Goal: Obtain resource: Download file/media

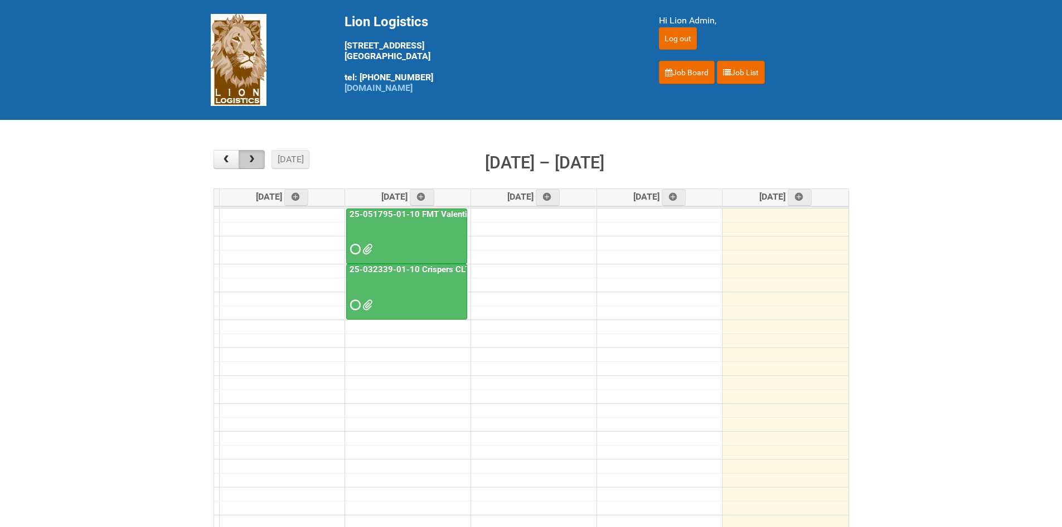
click at [253, 165] on button "button" at bounding box center [252, 159] width 26 height 19
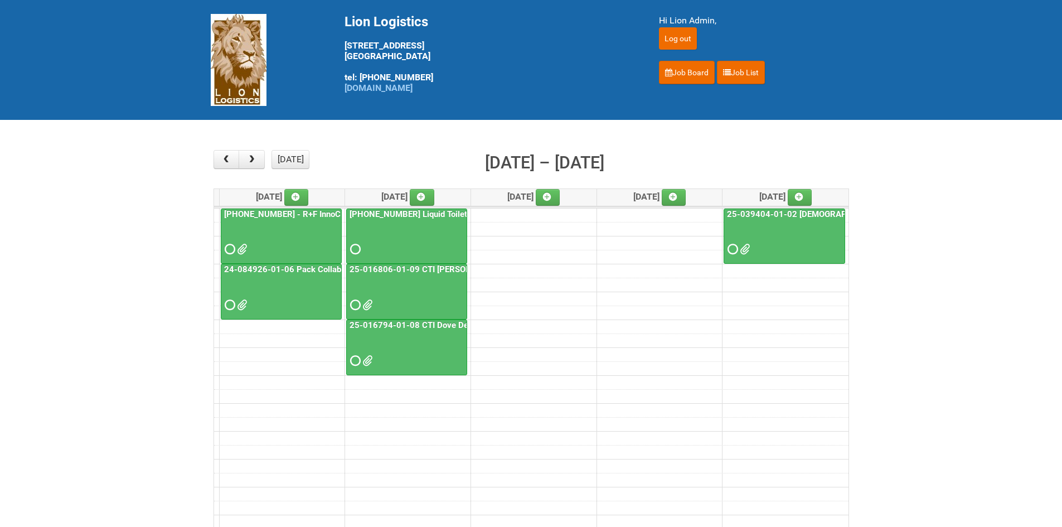
click at [224, 299] on div at bounding box center [281, 295] width 119 height 36
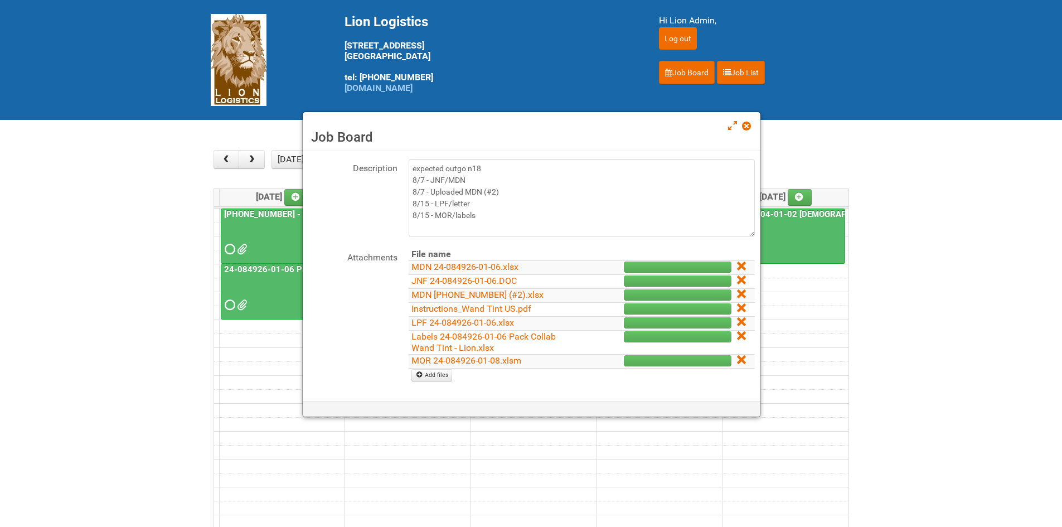
scroll to position [112, 0]
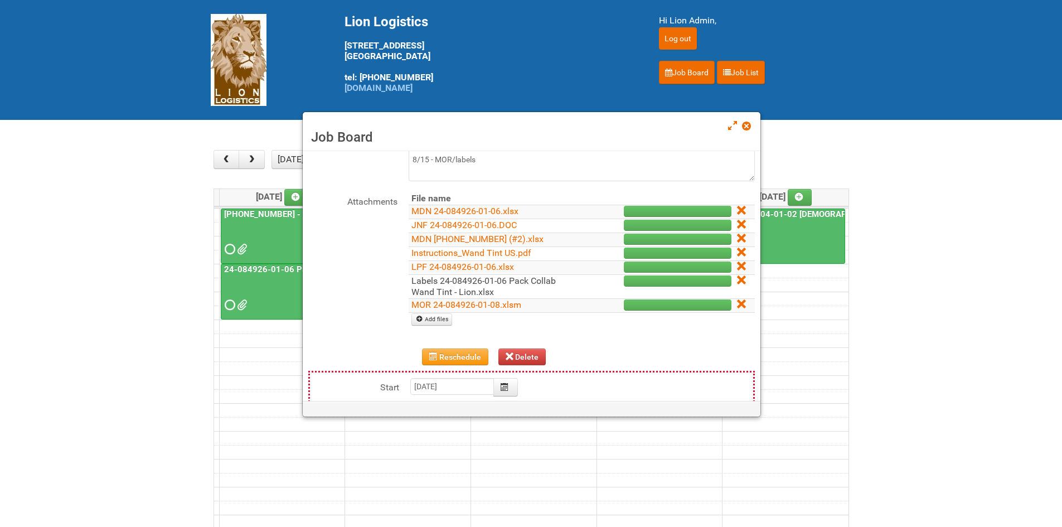
click at [419, 287] on link "Labels 24-084926-01-06 Pack Collab Wand Tint - Lion.xlsx" at bounding box center [484, 287] width 144 height 22
click at [446, 289] on link "Labels 24-084926-01-06 Pack Collab Wand Tint - Lion.xlsx" at bounding box center [484, 287] width 144 height 22
click at [426, 292] on link "Labels 24-084926-01-06 Pack Collab Wand Tint - Lion.xlsx" at bounding box center [484, 287] width 144 height 22
click at [422, 286] on link "Labels 24-084926-01-06 Pack Collab Wand Tint - Lion.xlsx" at bounding box center [484, 287] width 144 height 22
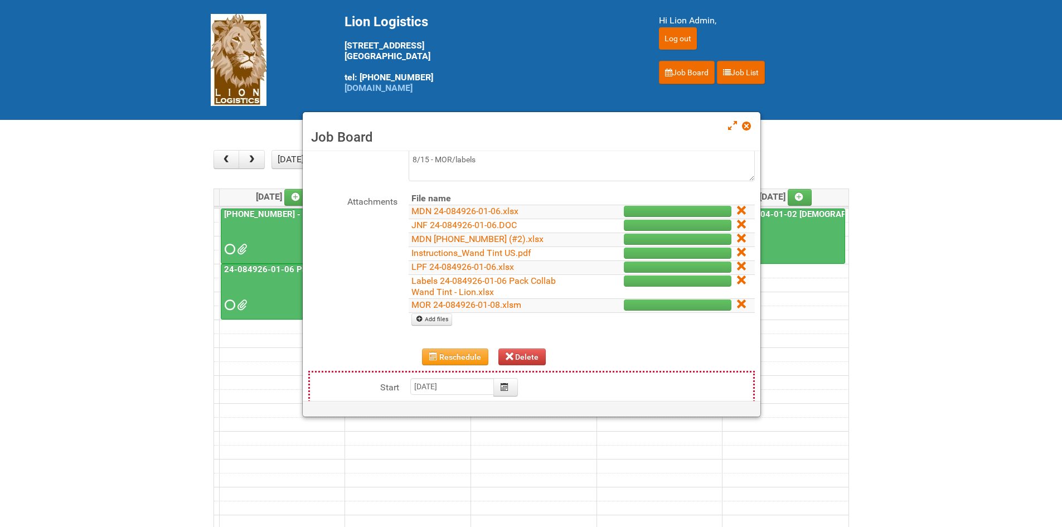
drag, startPoint x: 743, startPoint y: 130, endPoint x: 750, endPoint y: 127, distance: 7.8
click at [743, 130] on span at bounding box center [746, 126] width 8 height 8
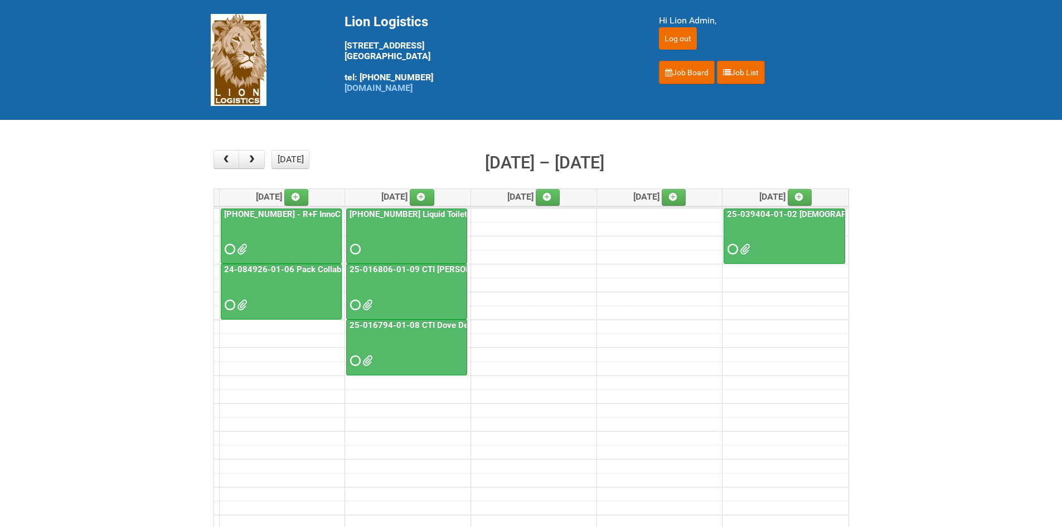
click at [233, 298] on div at bounding box center [281, 295] width 119 height 36
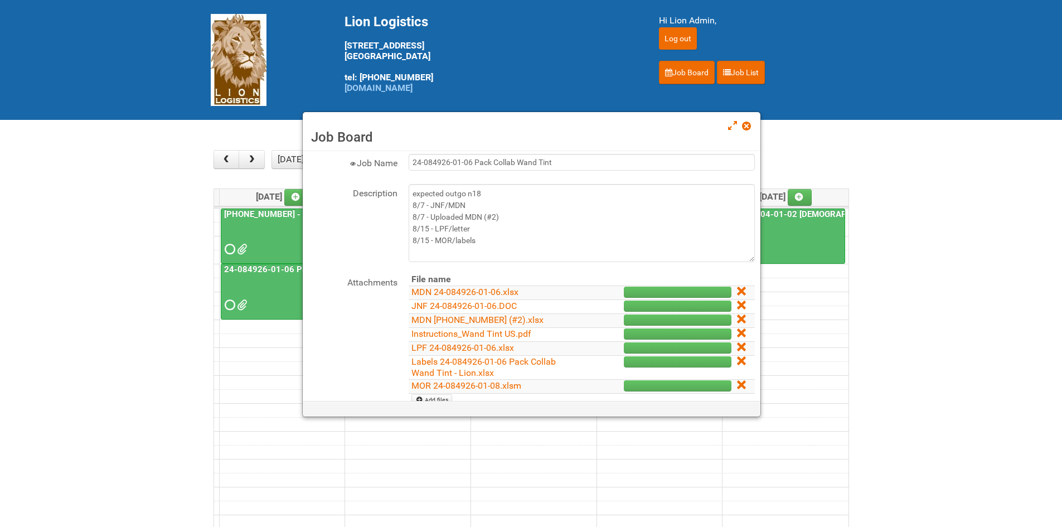
scroll to position [56, 0]
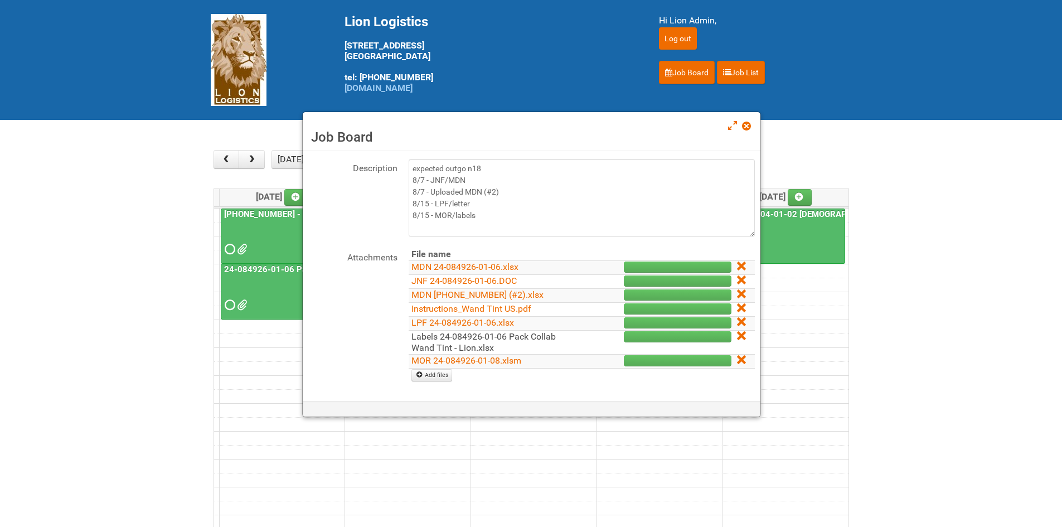
click at [424, 341] on link "Labels 24-084926-01-06 Pack Collab Wand Tint - Lion.xlsx" at bounding box center [484, 342] width 144 height 22
click at [746, 127] on span at bounding box center [746, 126] width 8 height 8
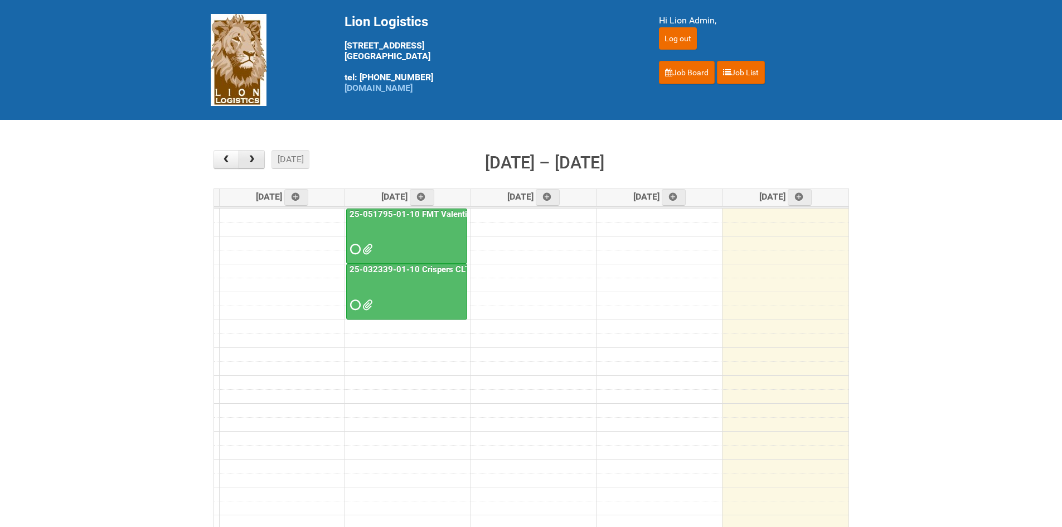
click at [252, 165] on button "button" at bounding box center [252, 159] width 26 height 19
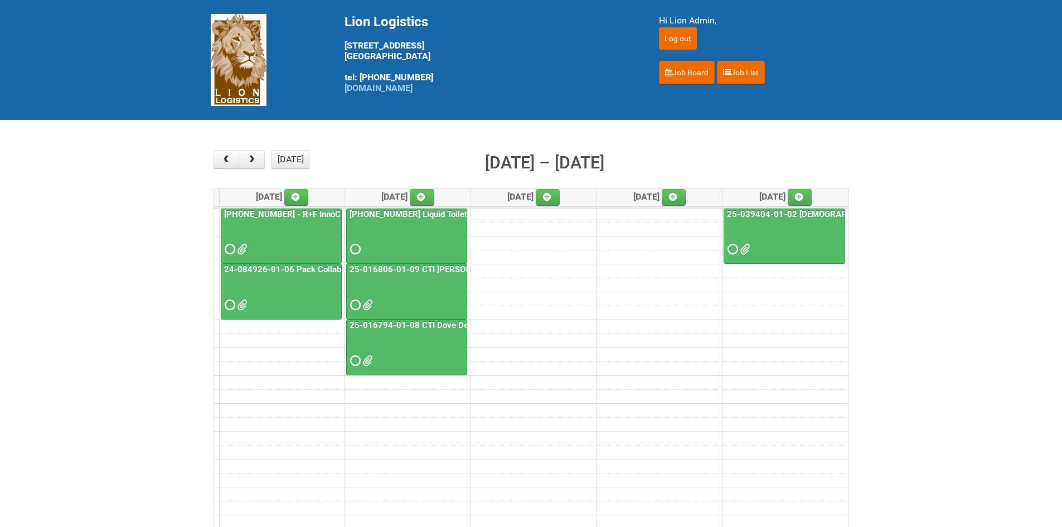
click at [231, 302] on span at bounding box center [229, 305] width 8 height 8
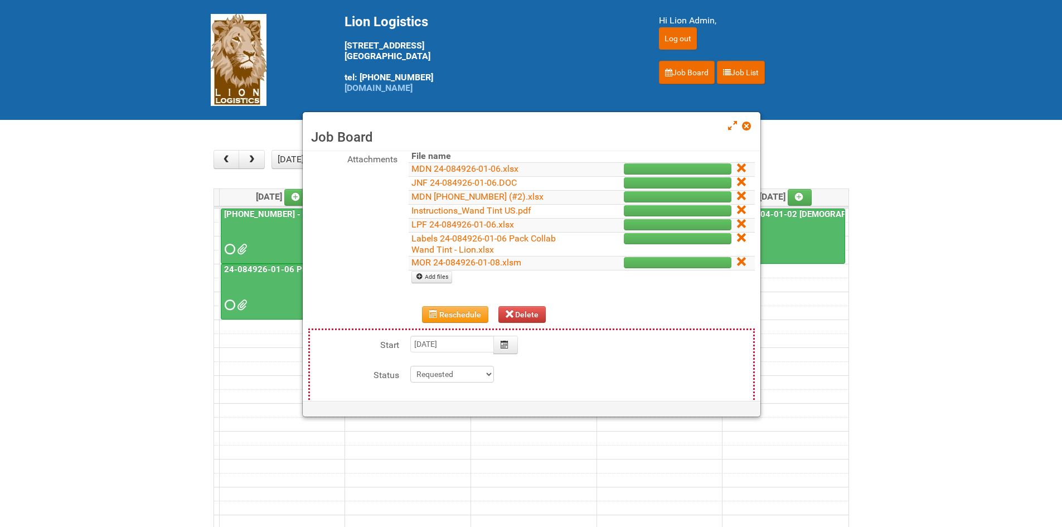
scroll to position [167, 0]
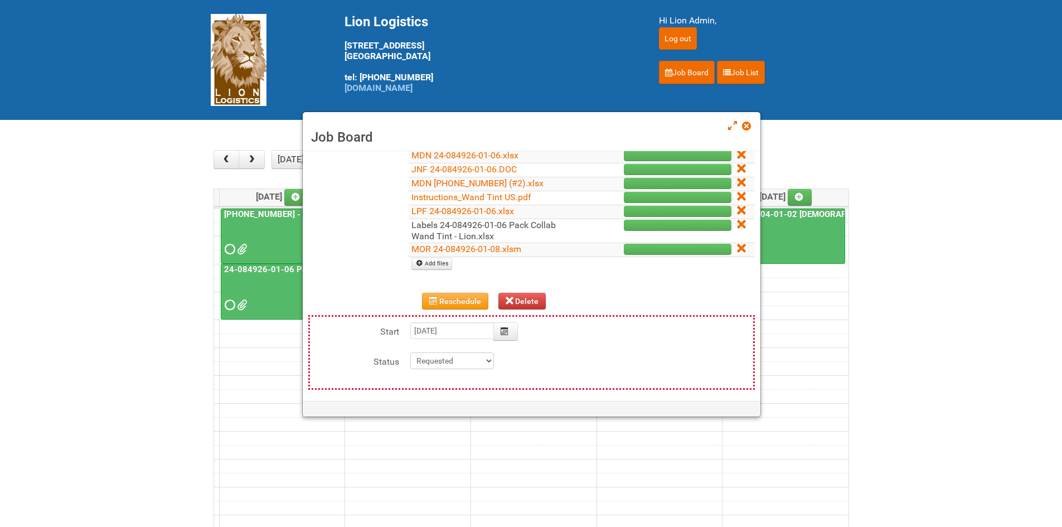
click at [434, 233] on link "Labels 24-084926-01-06 Pack Collab Wand Tint - Lion.xlsx" at bounding box center [484, 231] width 144 height 22
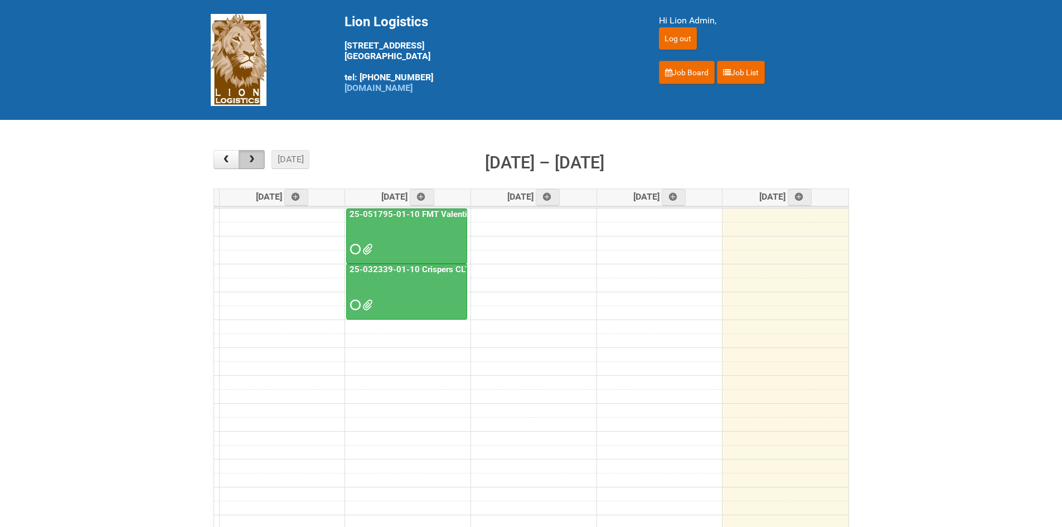
click at [248, 162] on span "button" at bounding box center [252, 159] width 11 height 9
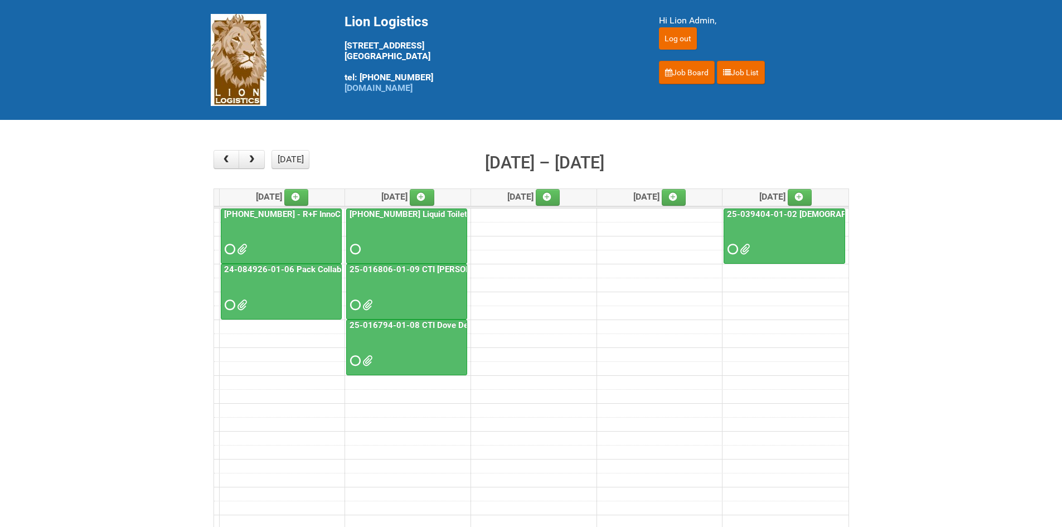
click at [230, 309] on span at bounding box center [229, 305] width 8 height 8
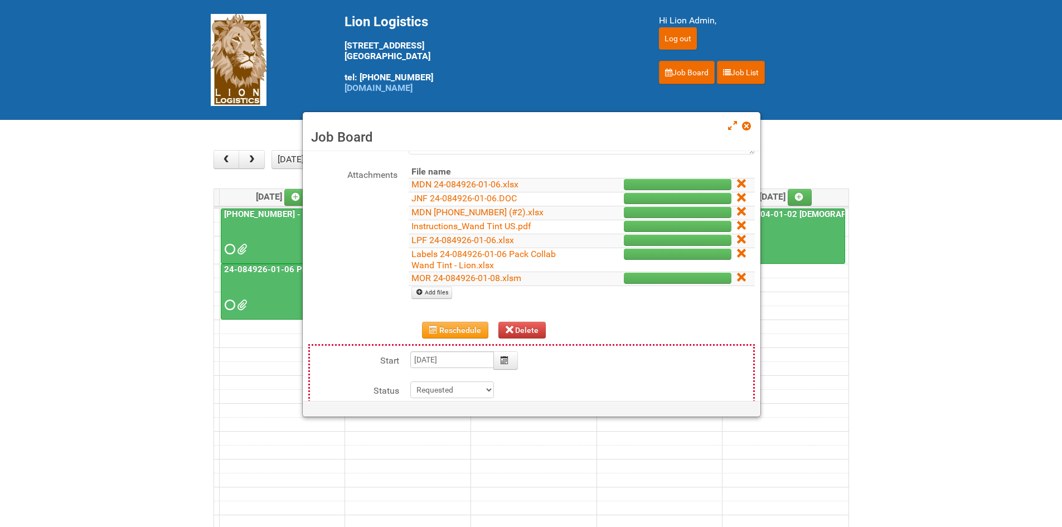
scroll to position [167, 0]
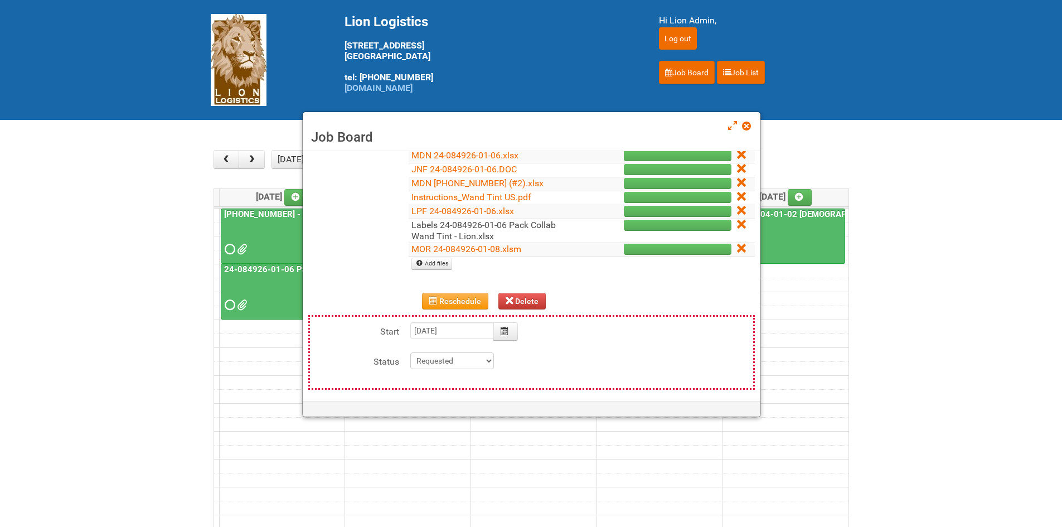
click at [432, 232] on link "Labels 24-084926-01-06 Pack Collab Wand Tint - Lion.xlsx" at bounding box center [484, 231] width 144 height 22
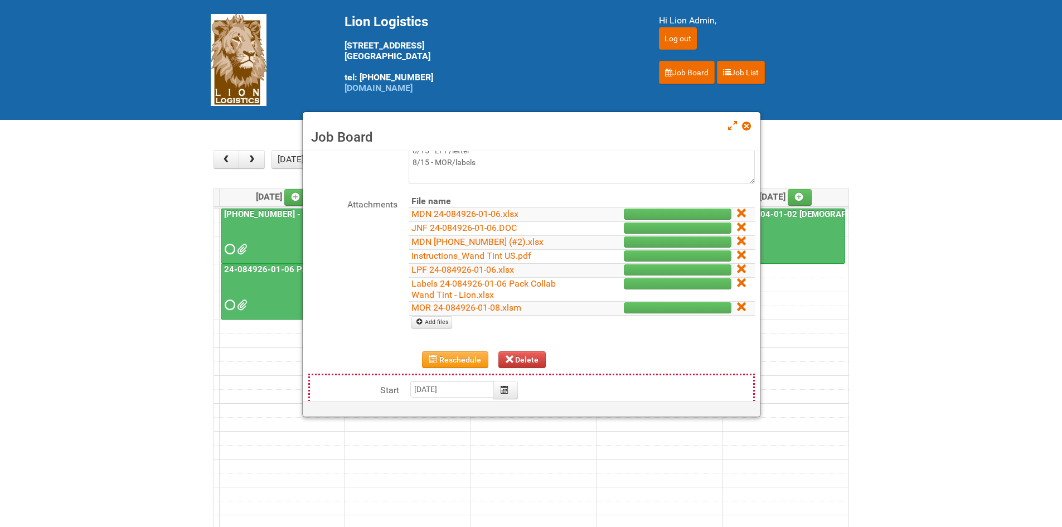
scroll to position [112, 0]
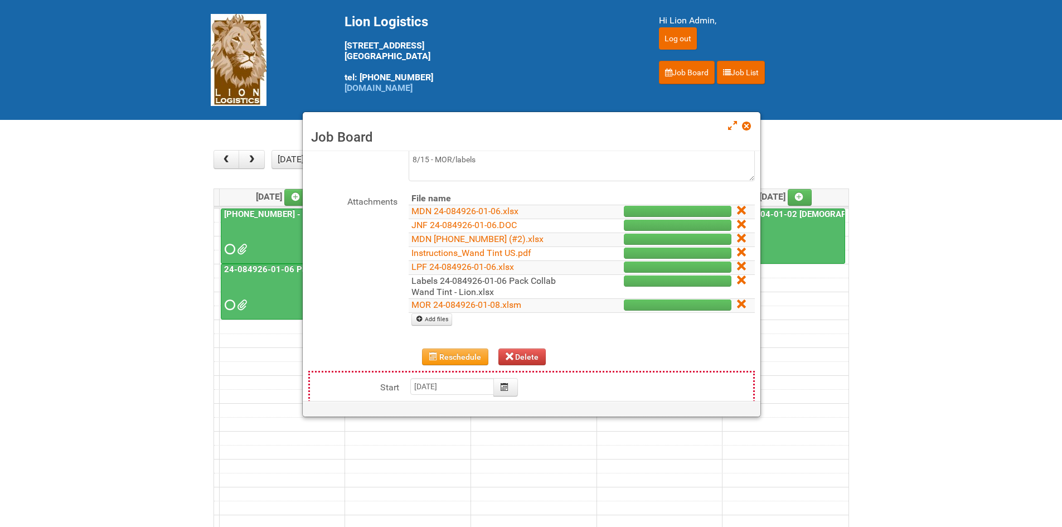
click at [439, 287] on link "Labels 24-084926-01-06 Pack Collab Wand Tint - Lion.xlsx" at bounding box center [484, 287] width 144 height 22
click at [530, 75] on div "Lion Logistics 1001 Bryn Mawr Ave Bensenville, IL 60106 tel: 888-346-5466 www.l…" at bounding box center [488, 53] width 287 height 79
click at [745, 127] on span at bounding box center [746, 126] width 8 height 8
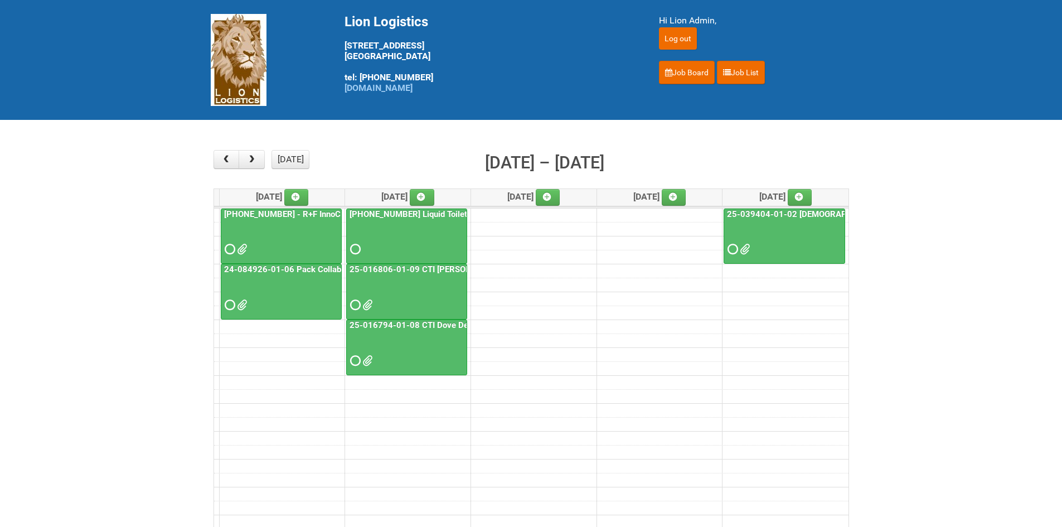
click at [229, 306] on span at bounding box center [229, 305] width 8 height 8
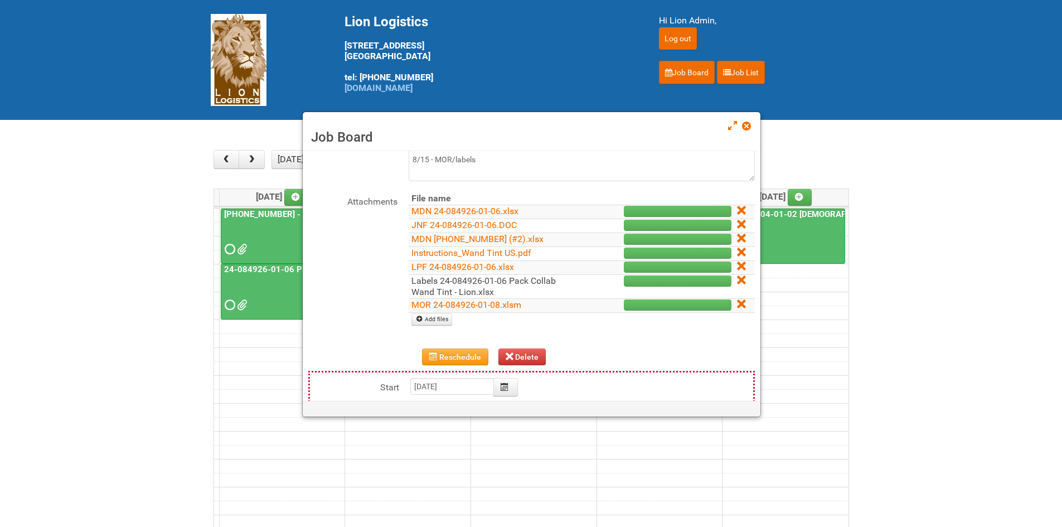
click at [426, 285] on link "Labels 24-084926-01-06 Pack Collab Wand Tint - Lion.xlsx" at bounding box center [484, 287] width 144 height 22
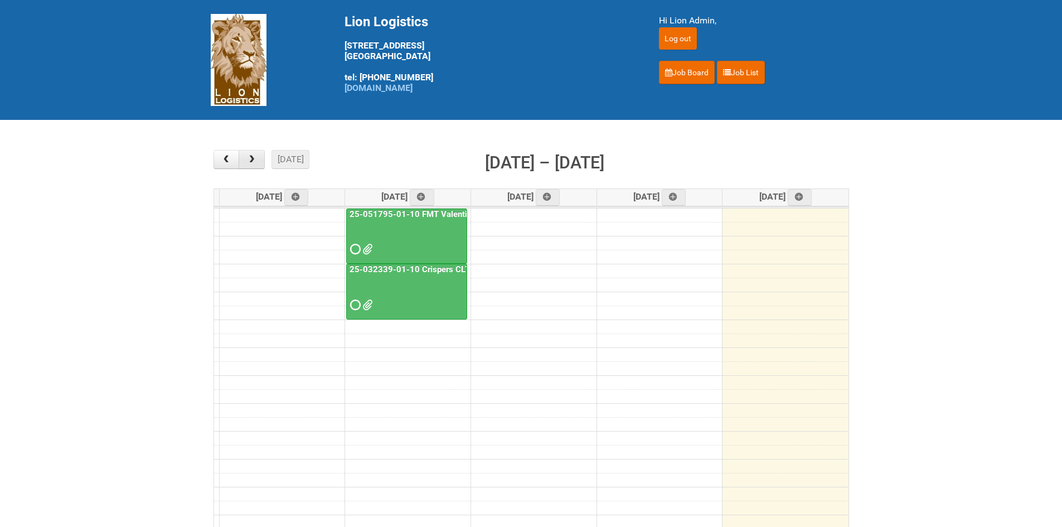
click at [253, 158] on span "button" at bounding box center [252, 159] width 11 height 9
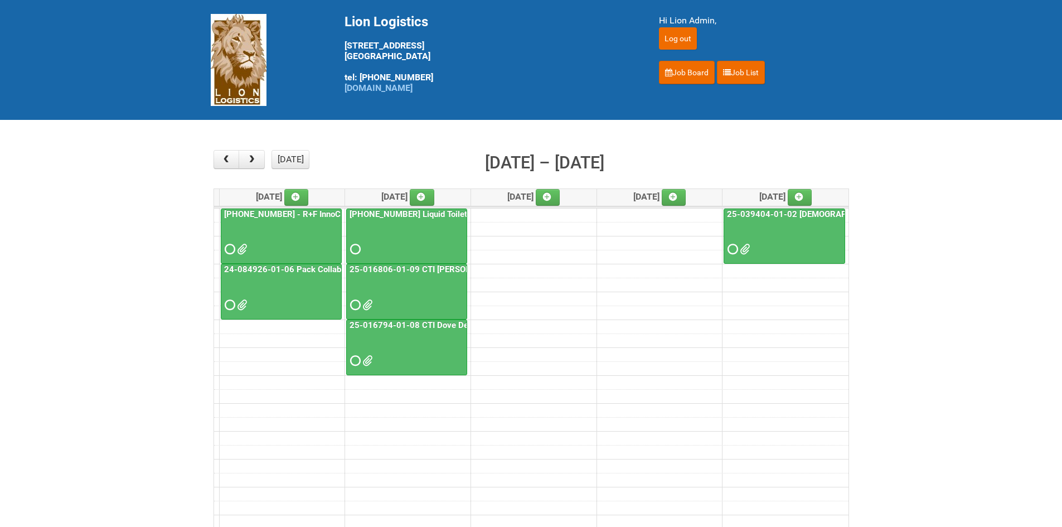
click at [228, 306] on span at bounding box center [229, 305] width 8 height 8
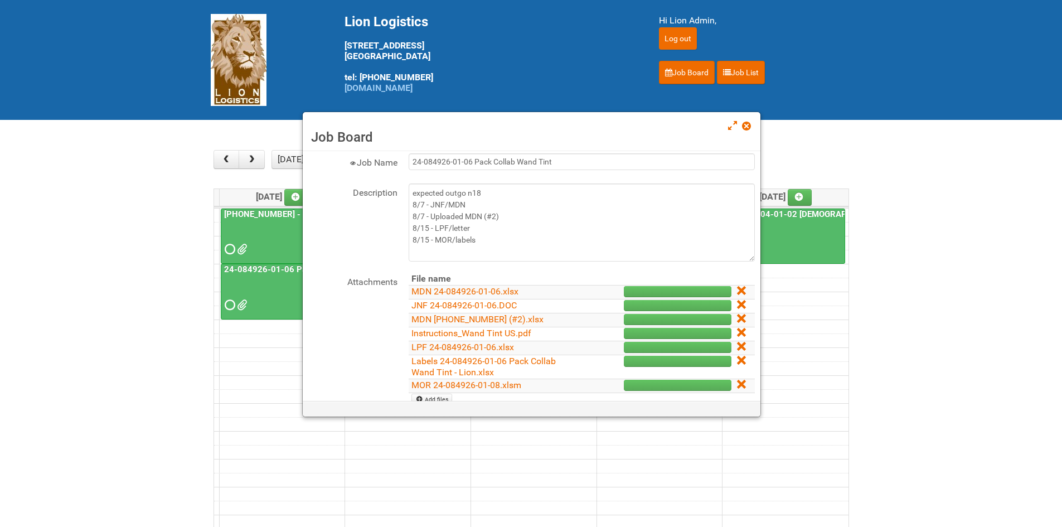
scroll to position [56, 0]
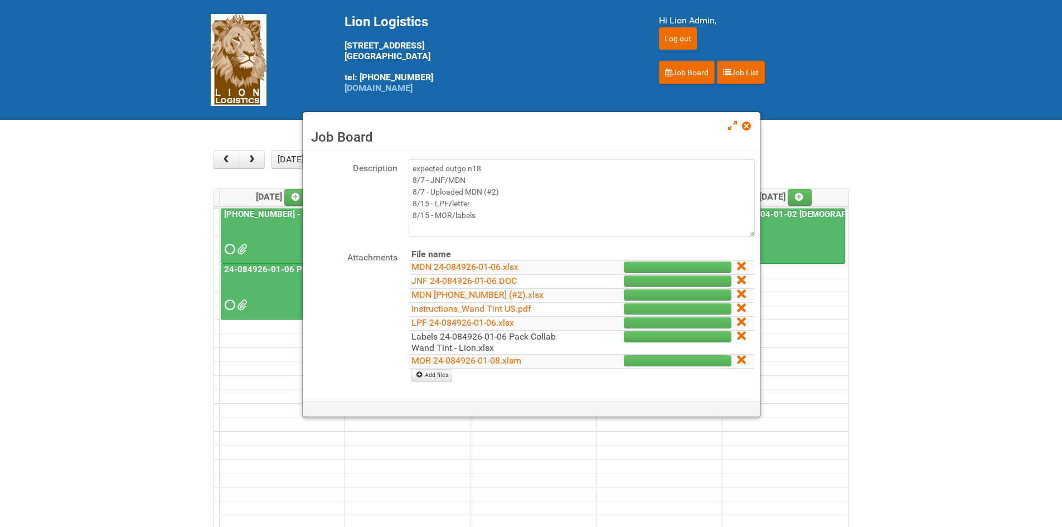
click at [426, 336] on link "Labels 24-084926-01-06 Pack Collab Wand Tint - Lion.xlsx" at bounding box center [484, 342] width 144 height 22
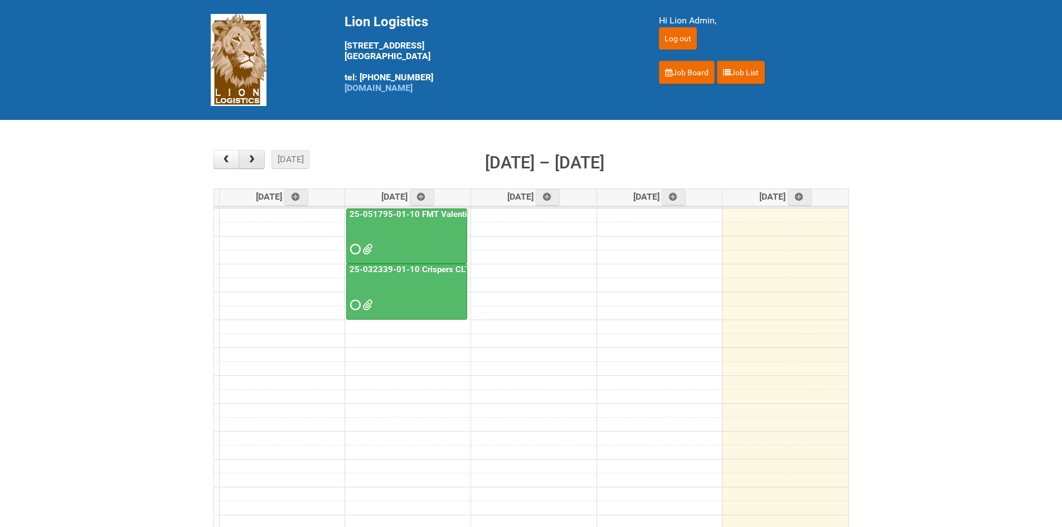
click at [251, 151] on button "button" at bounding box center [252, 159] width 26 height 19
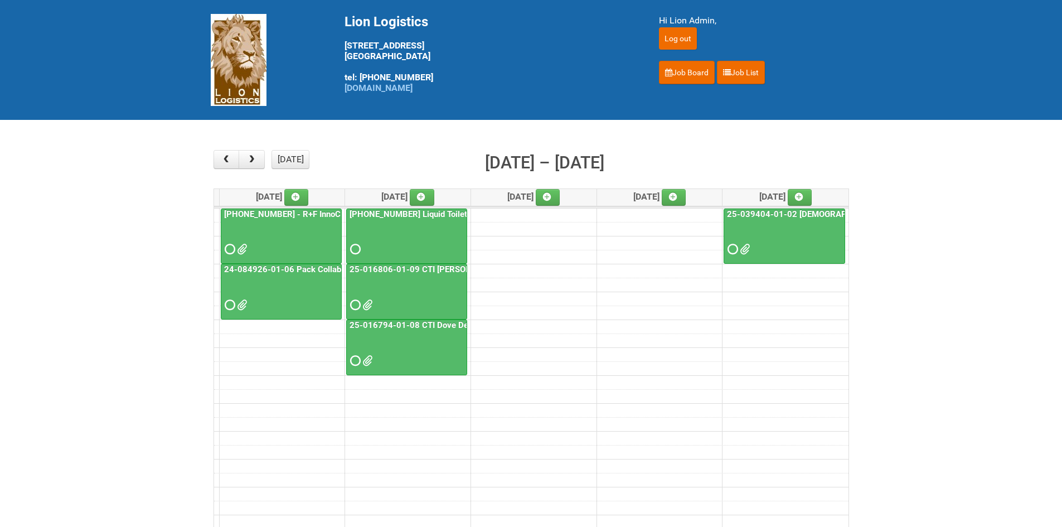
click at [234, 235] on div at bounding box center [281, 239] width 119 height 36
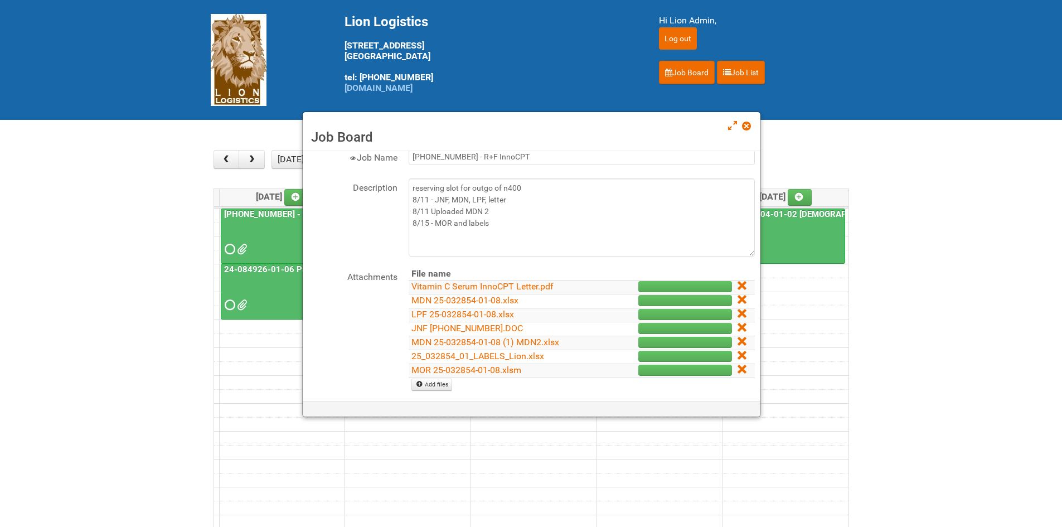
scroll to position [56, 0]
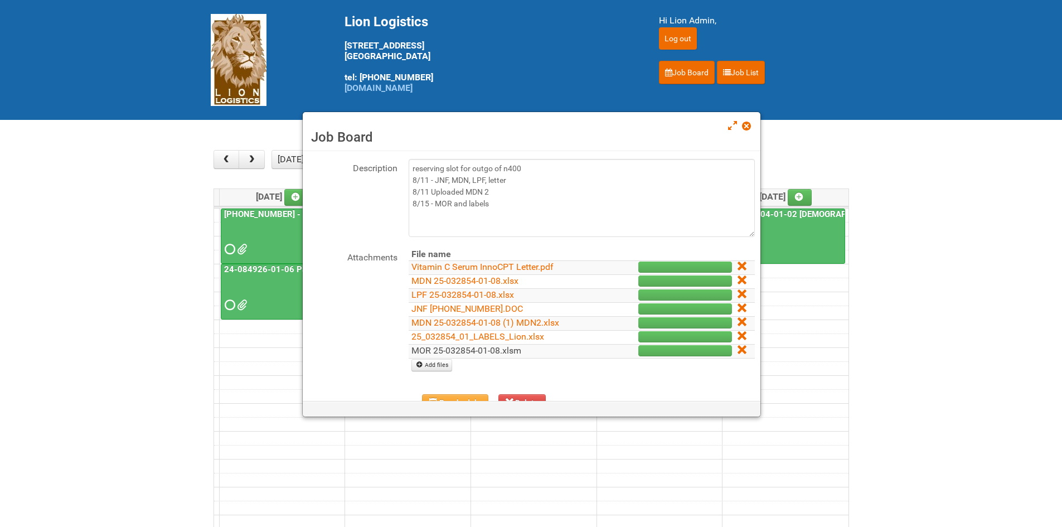
click at [433, 347] on link "MOR 25-032854-01-08.xlsm" at bounding box center [467, 350] width 110 height 11
click at [745, 129] on span at bounding box center [746, 126] width 8 height 8
